Goal: Transaction & Acquisition: Purchase product/service

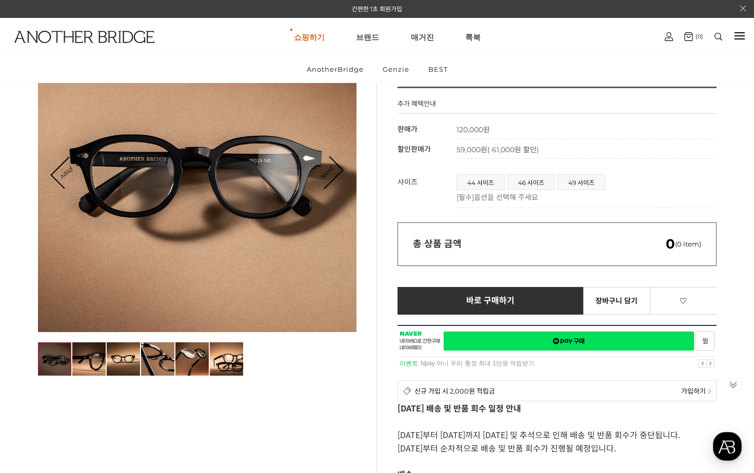
scroll to position [126, 0]
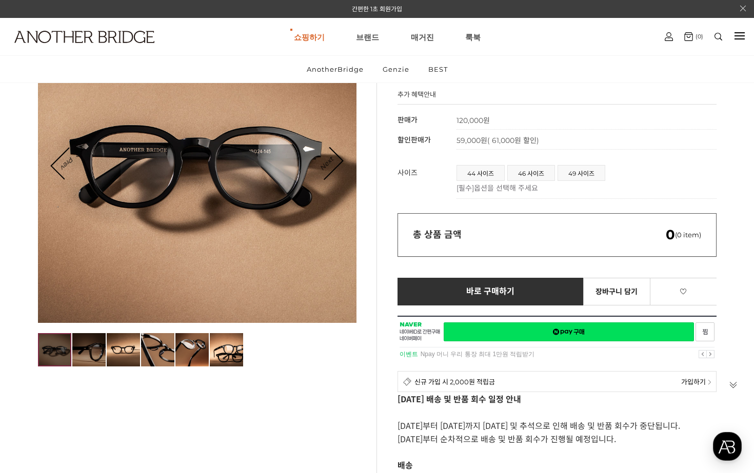
click at [92, 348] on img at bounding box center [88, 349] width 33 height 33
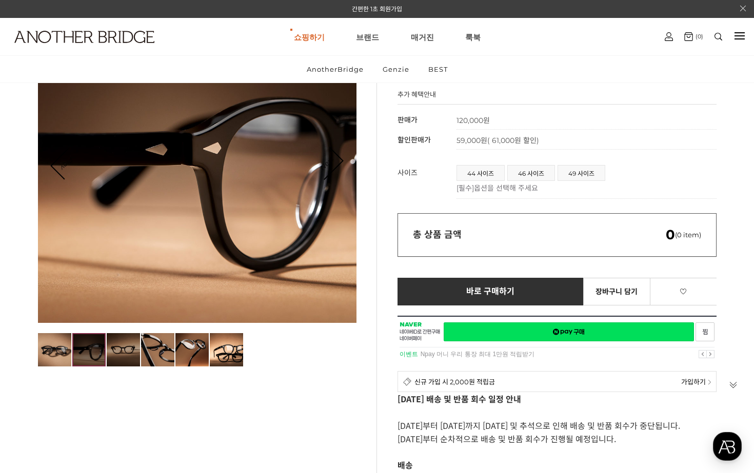
click at [112, 350] on img at bounding box center [123, 349] width 33 height 33
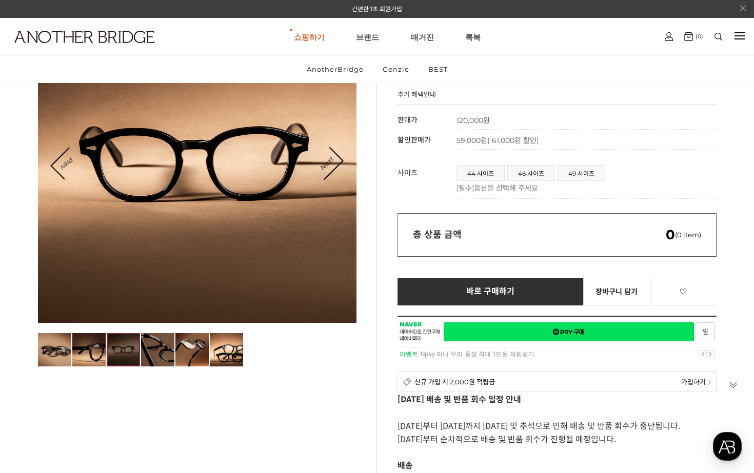
click at [148, 351] on img at bounding box center [157, 349] width 33 height 33
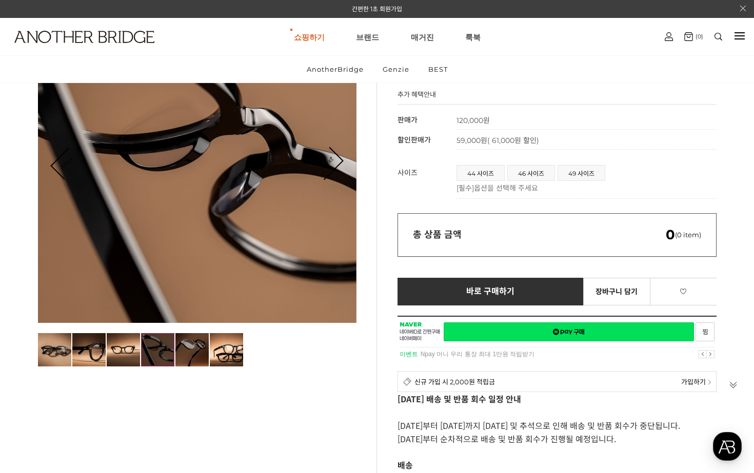
click at [184, 355] on img at bounding box center [191, 349] width 33 height 33
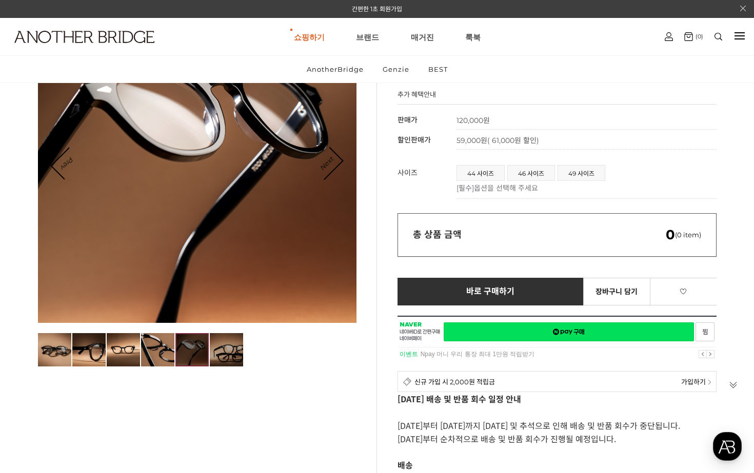
click at [215, 352] on img at bounding box center [226, 349] width 33 height 33
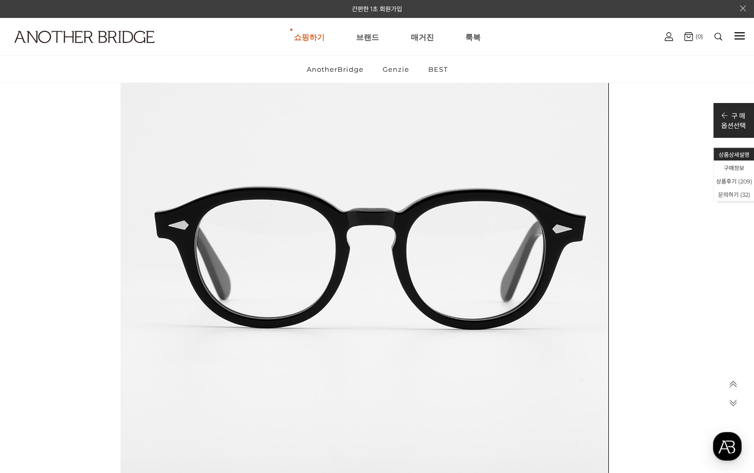
scroll to position [40100, 0]
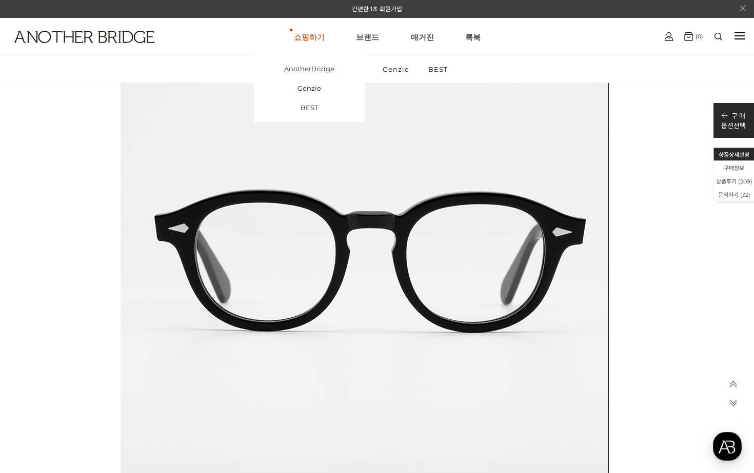
click at [325, 67] on link "AnotherBridge" at bounding box center [309, 68] width 111 height 19
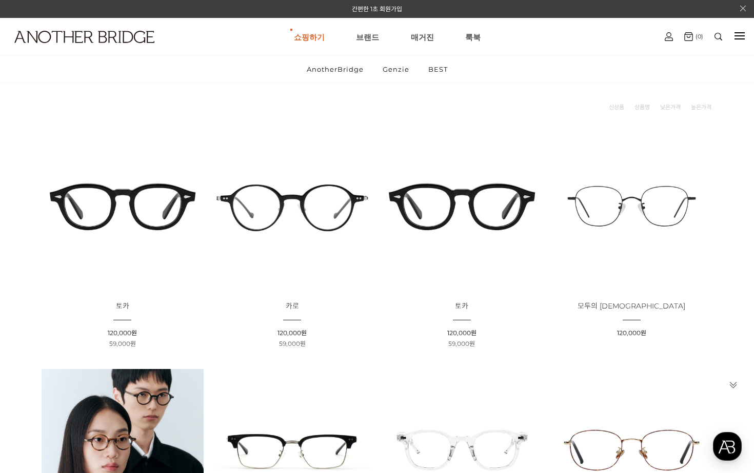
scroll to position [105, 0]
click at [297, 201] on img at bounding box center [292, 207] width 163 height 163
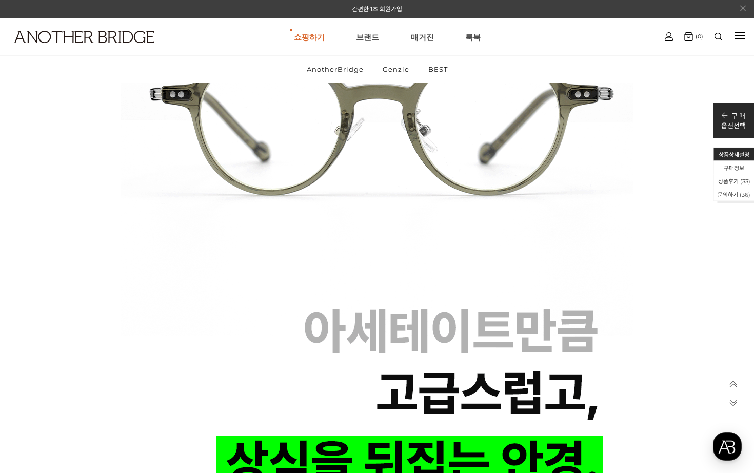
scroll to position [4310, 0]
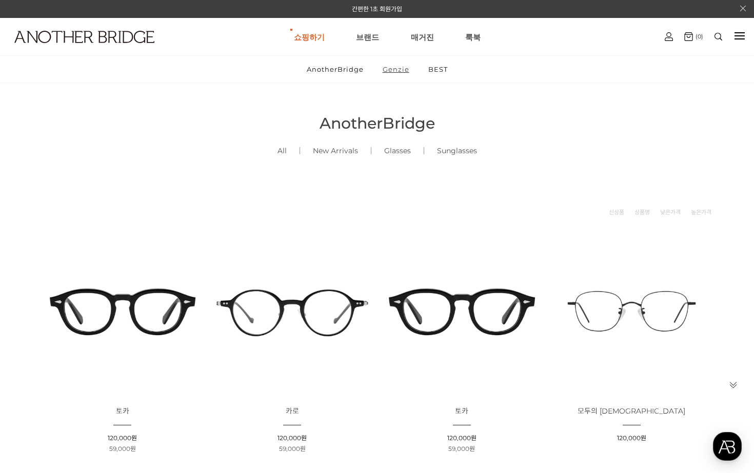
click at [400, 69] on link "Genzie" at bounding box center [396, 69] width 44 height 27
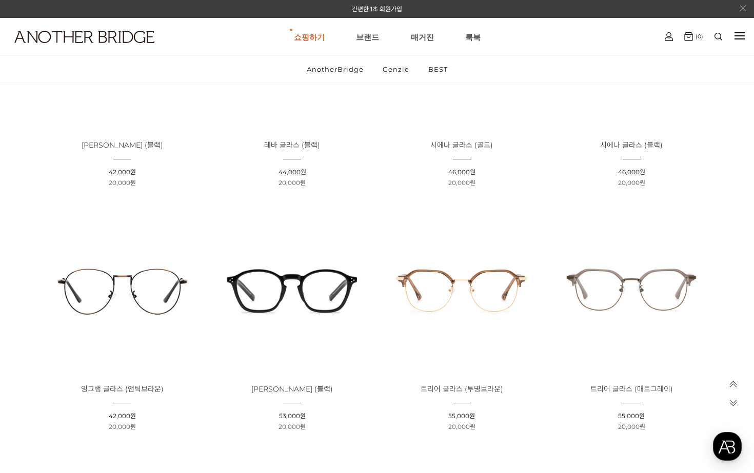
scroll to position [1965, 0]
